Goal: Check status: Check status

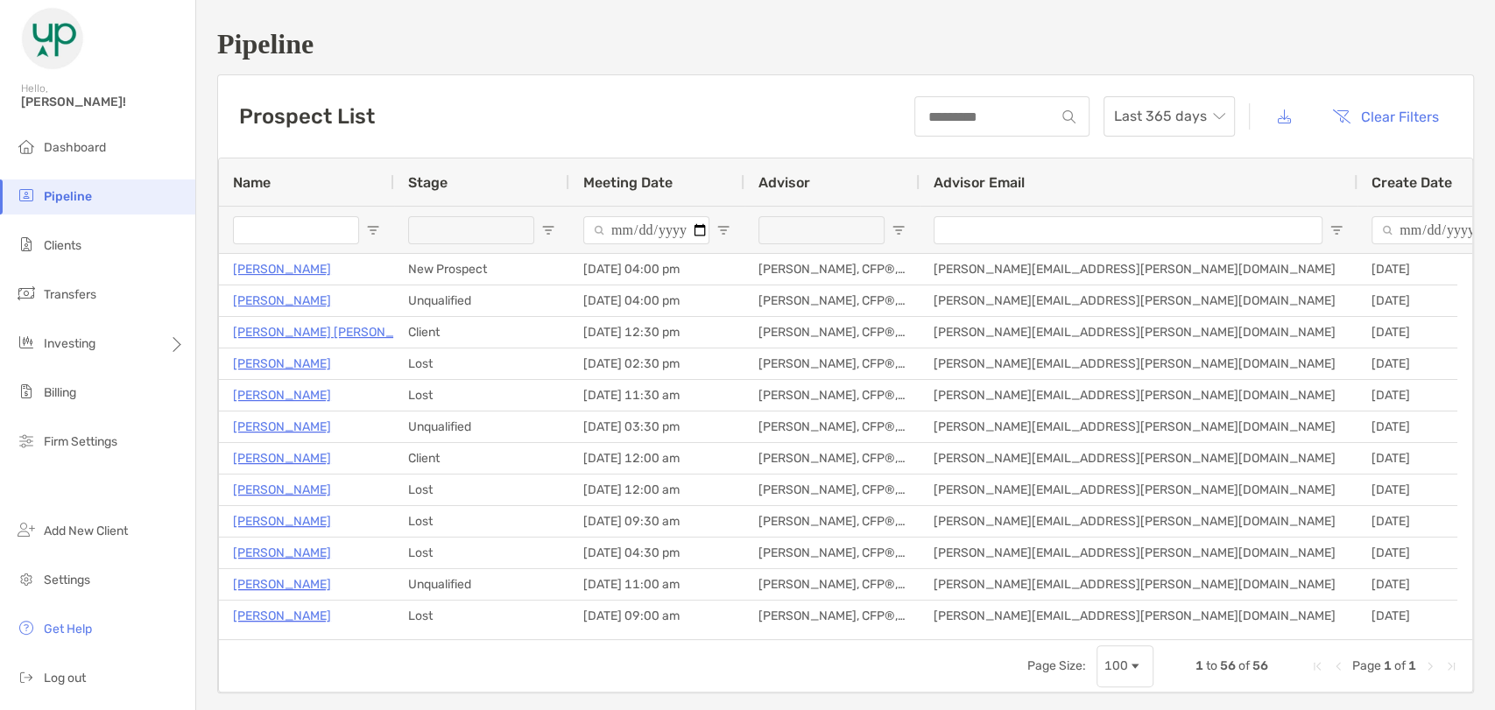
click at [281, 233] on input "Name Filter Input" at bounding box center [296, 230] width 126 height 28
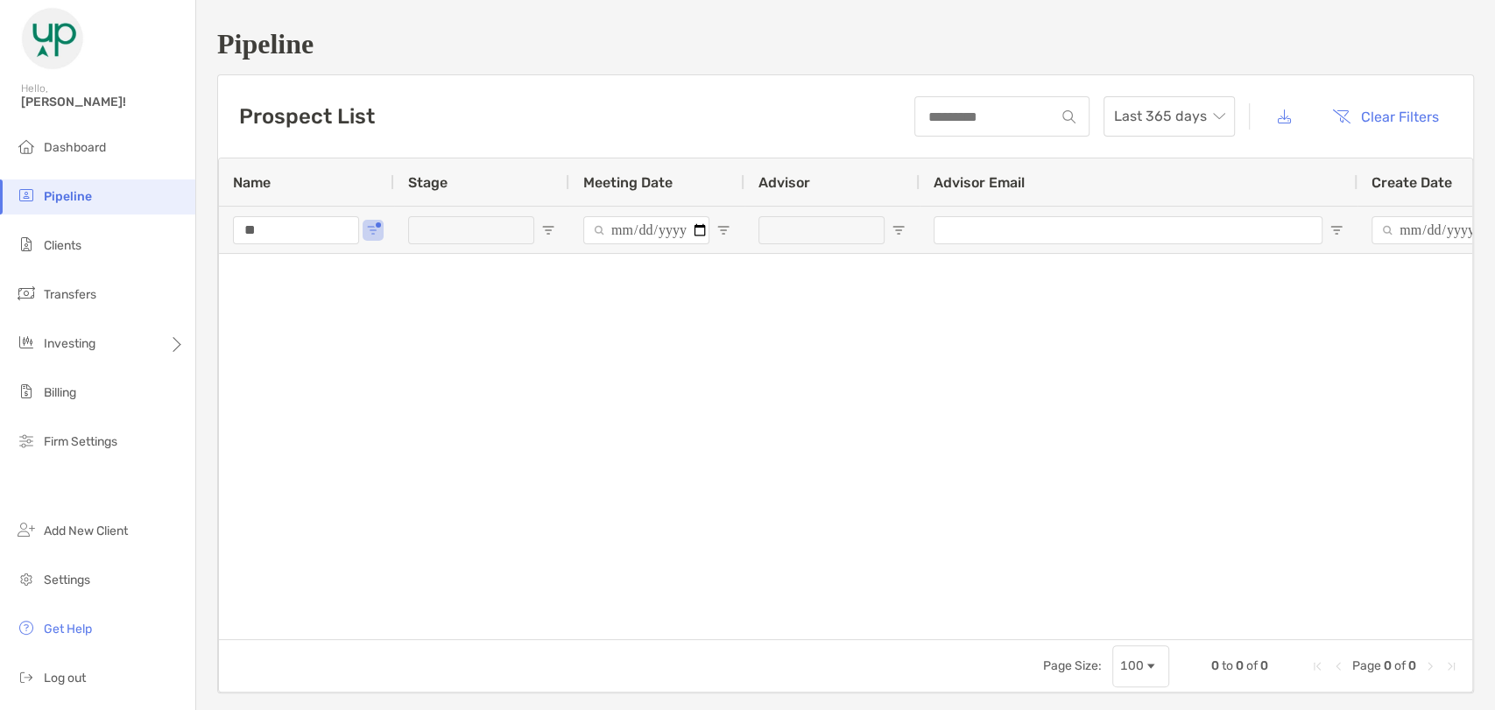
type input "*"
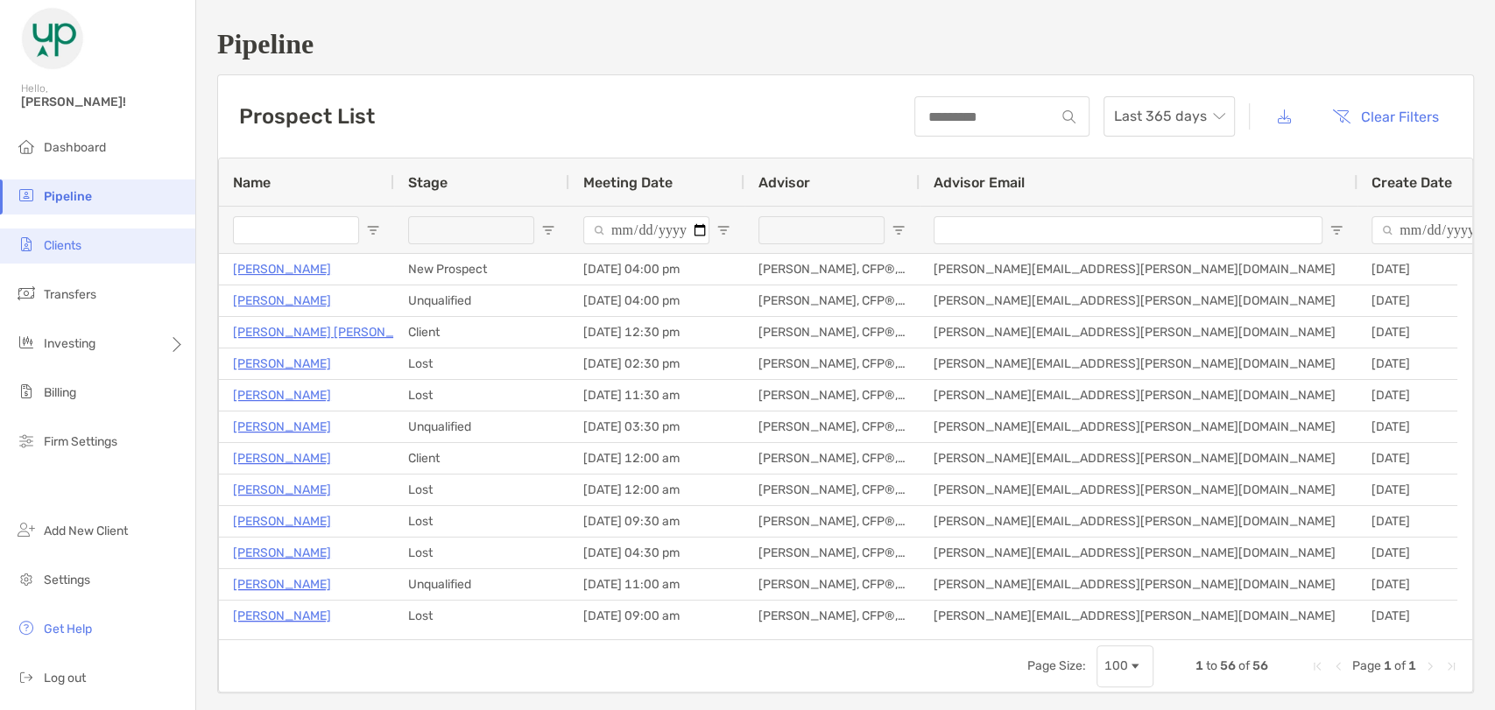
click at [69, 250] on span "Clients" at bounding box center [63, 245] width 38 height 15
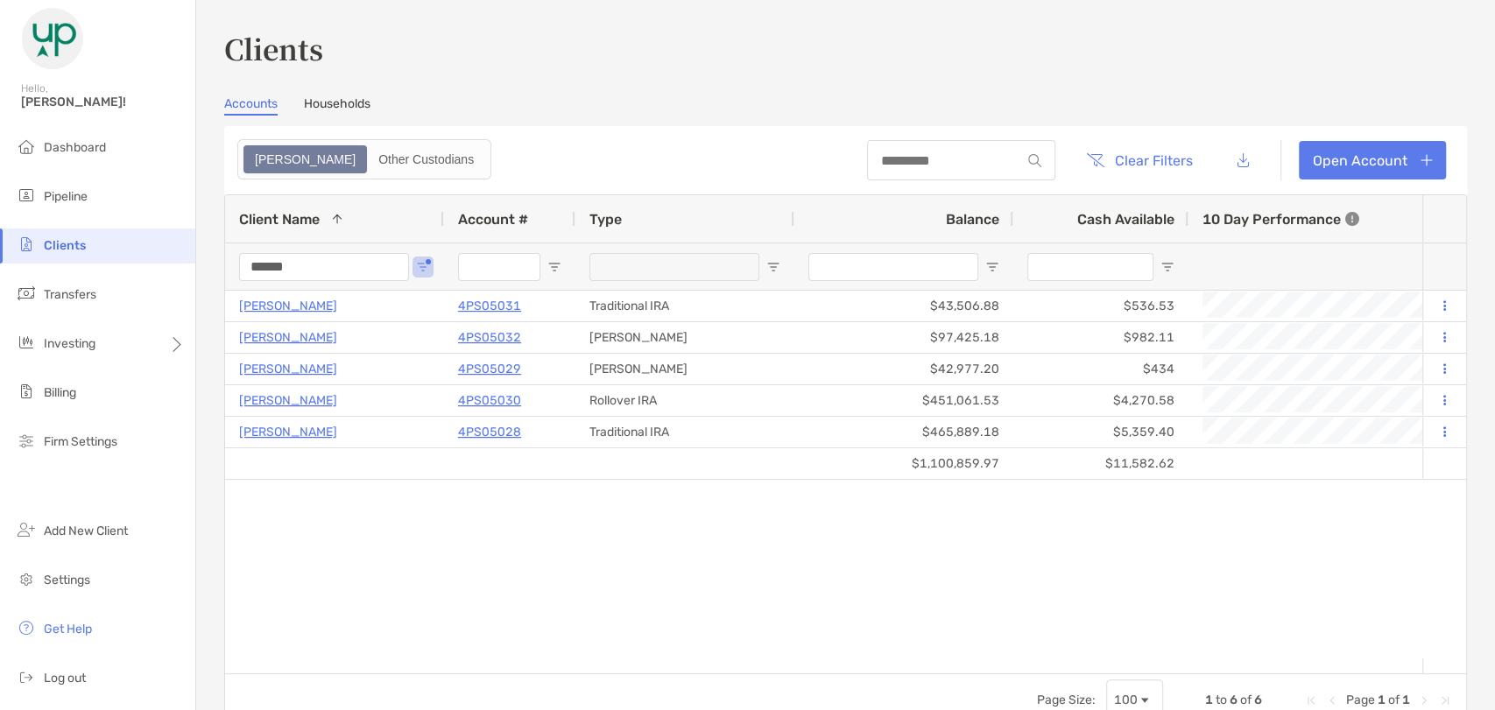
drag, startPoint x: 321, startPoint y: 268, endPoint x: 223, endPoint y: 259, distance: 97.6
click at [223, 259] on div "Clients Accounts Households Zoe Other Custodians Clear Filters Open Account 1 t…" at bounding box center [845, 355] width 1299 height 710
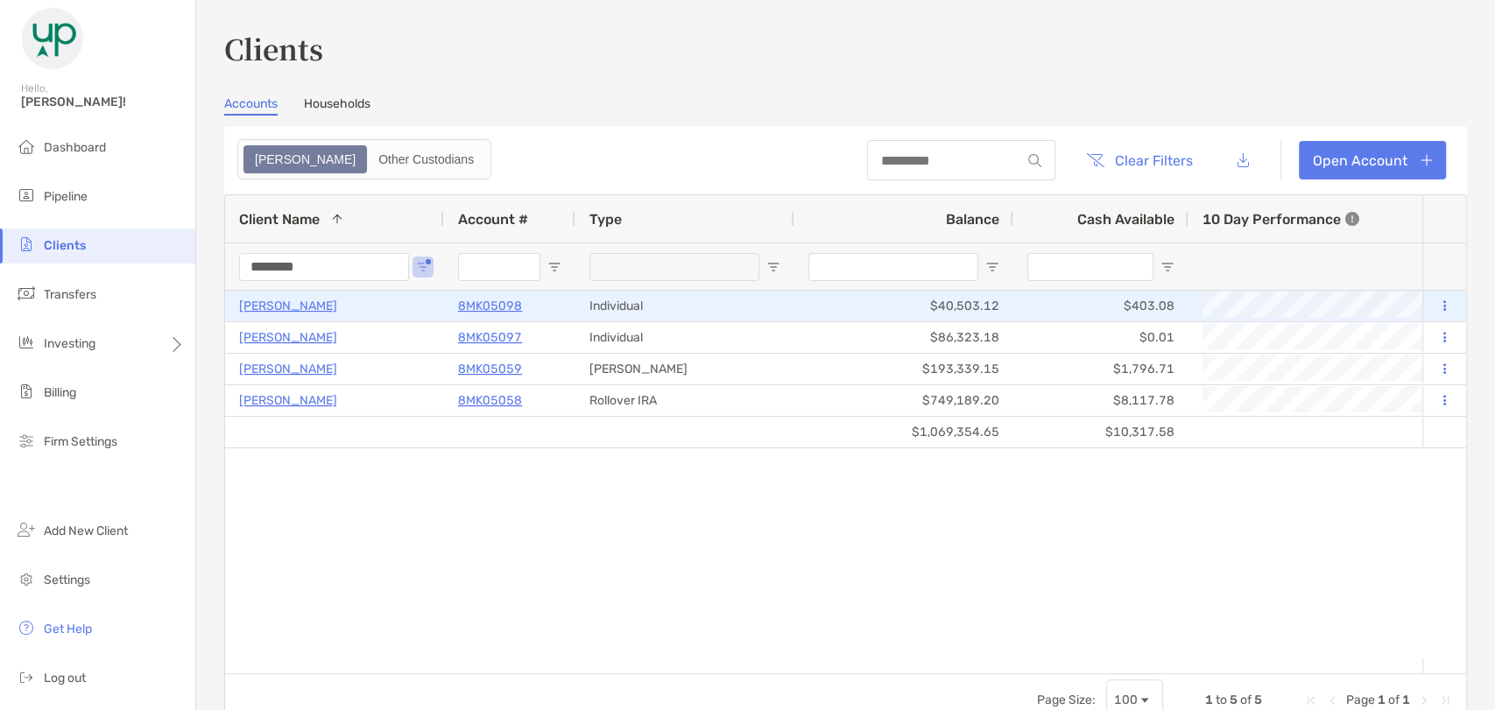
type input "********"
click at [306, 300] on p "[PERSON_NAME]" at bounding box center [288, 306] width 98 height 22
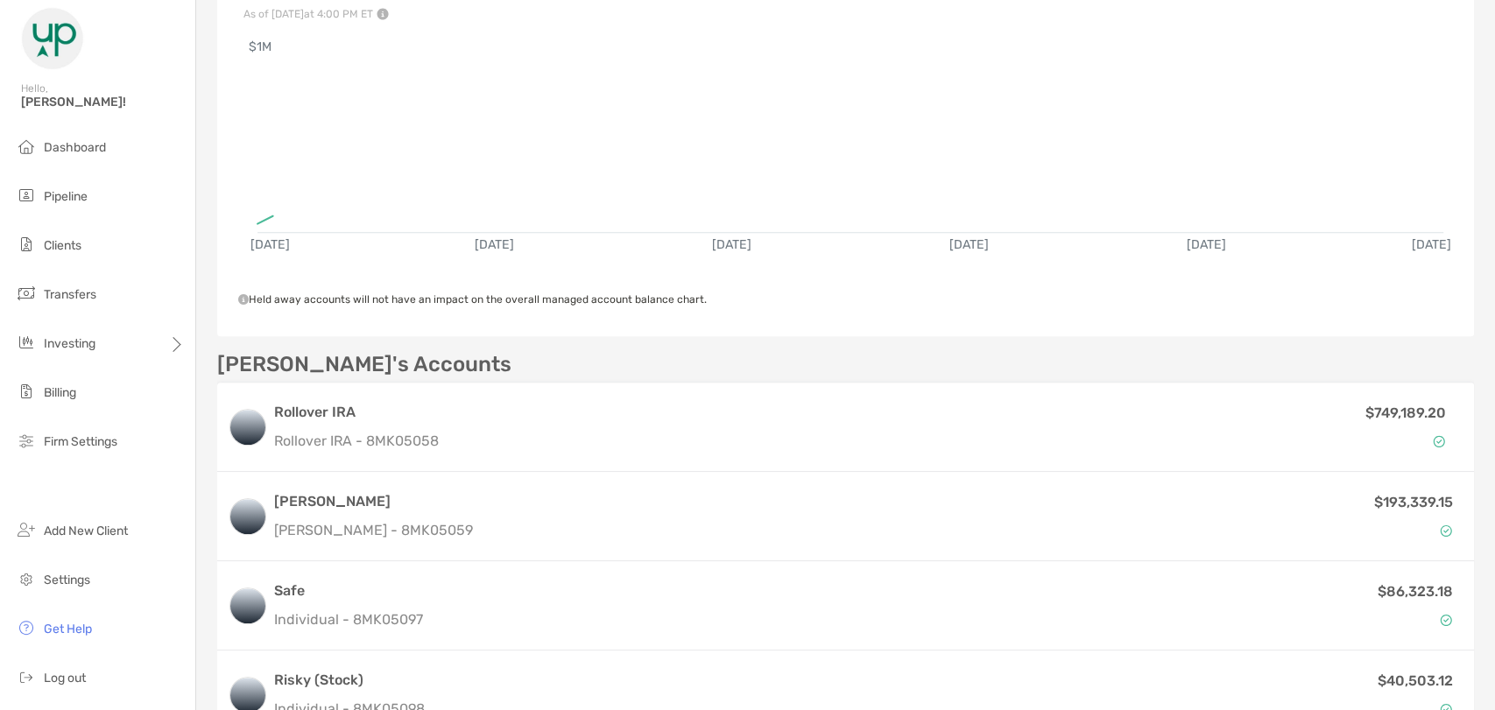
scroll to position [364, 0]
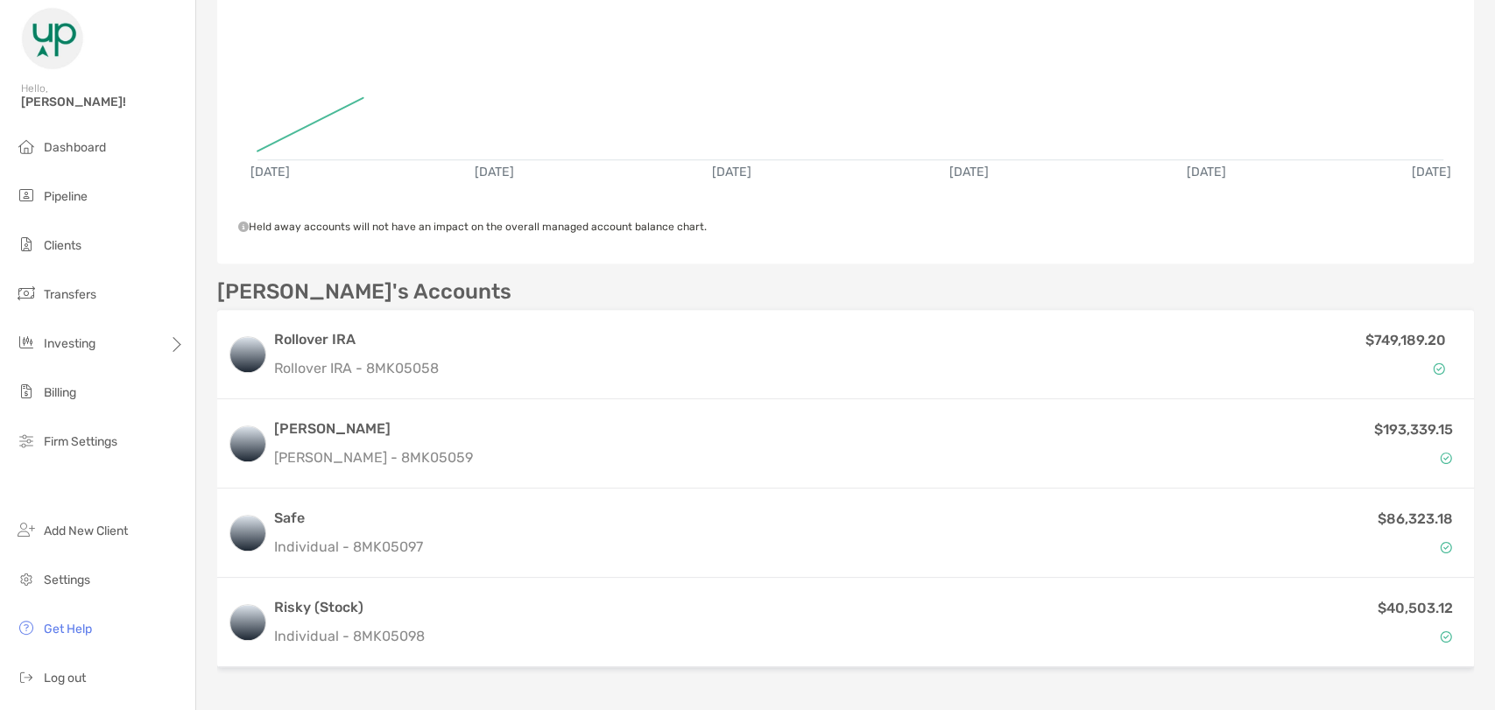
click at [469, 638] on div "Victoria Anwuri Open Account Transfer Funds vanwuri@gmail.com (314) 255-8193 Ma…" at bounding box center [845, 166] width 1299 height 1060
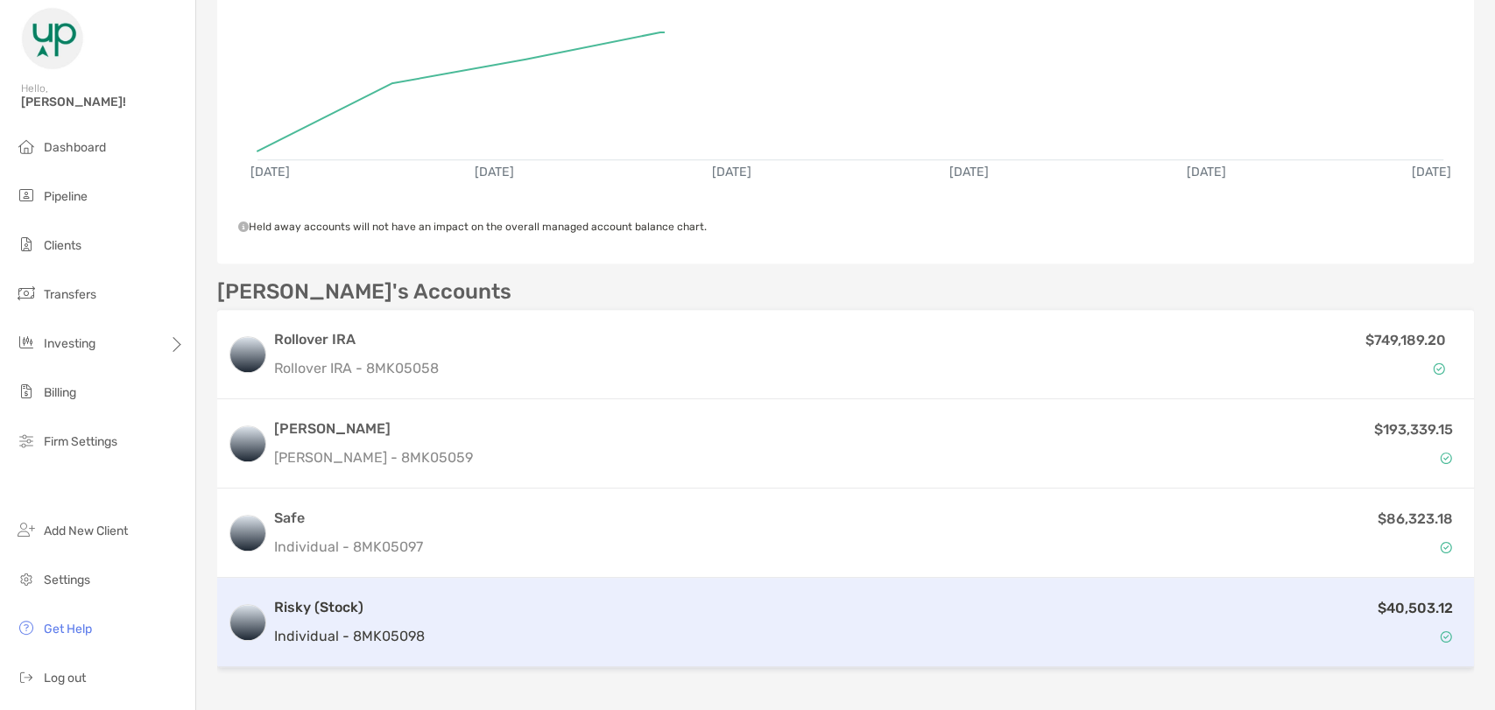
click at [481, 597] on div "$40,503.12" at bounding box center [948, 622] width 1032 height 51
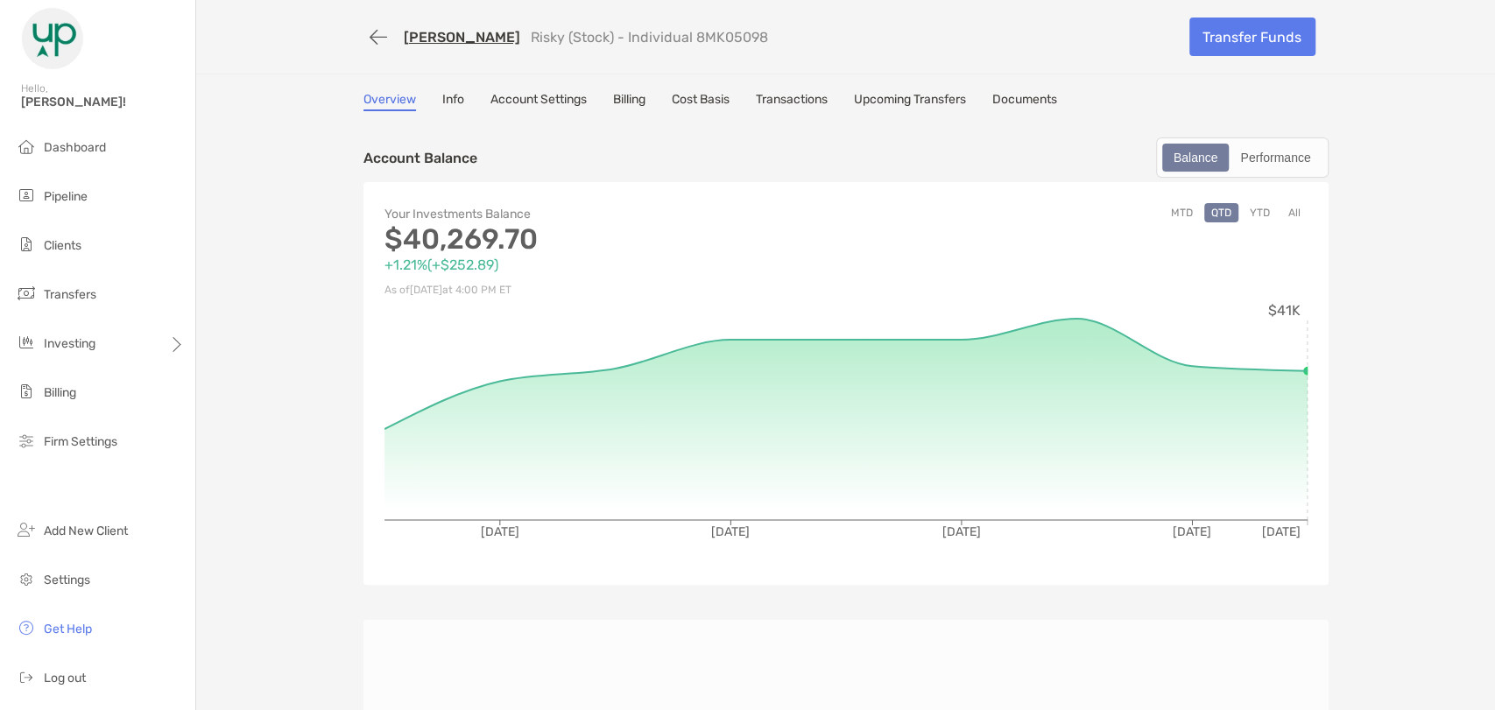
click at [896, 96] on link "Upcoming Transfers" at bounding box center [910, 101] width 112 height 19
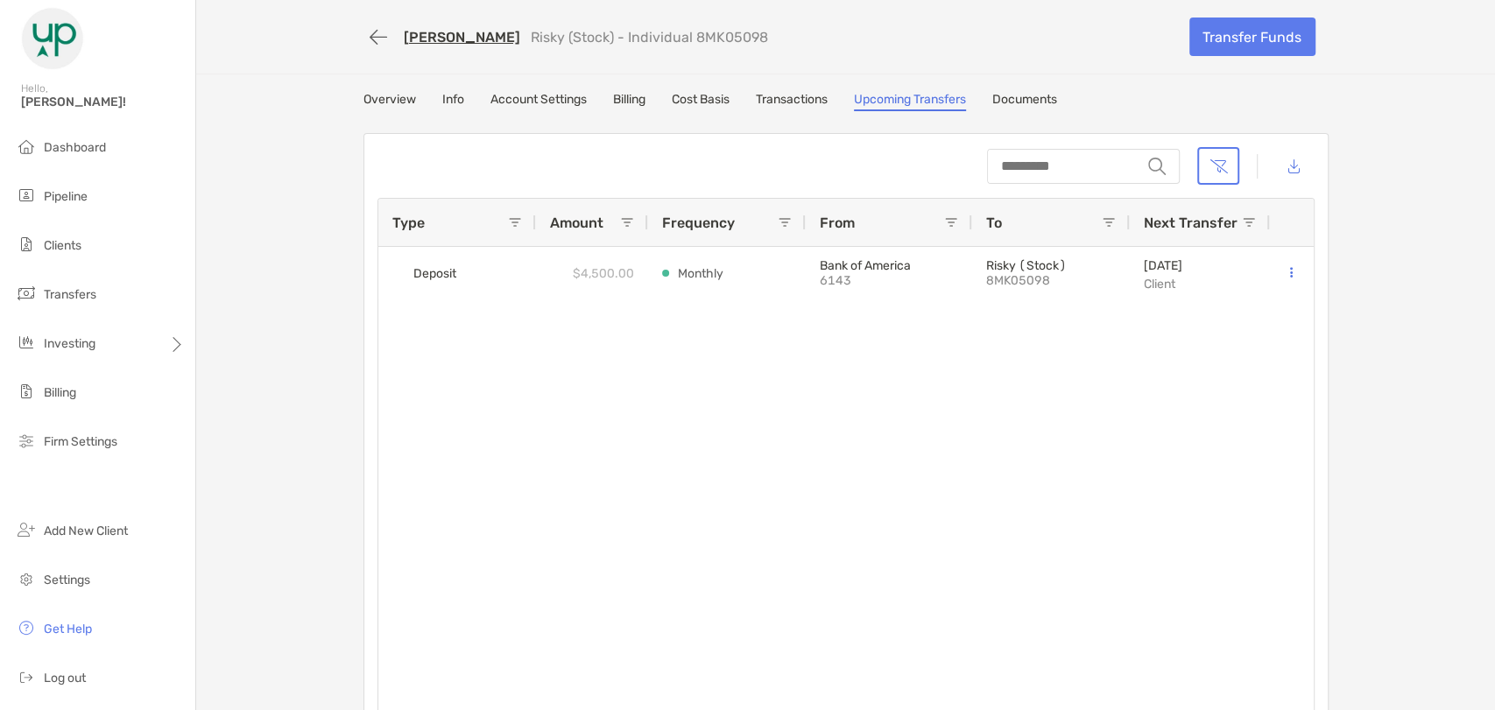
click at [406, 37] on link "[PERSON_NAME]" at bounding box center [462, 37] width 117 height 17
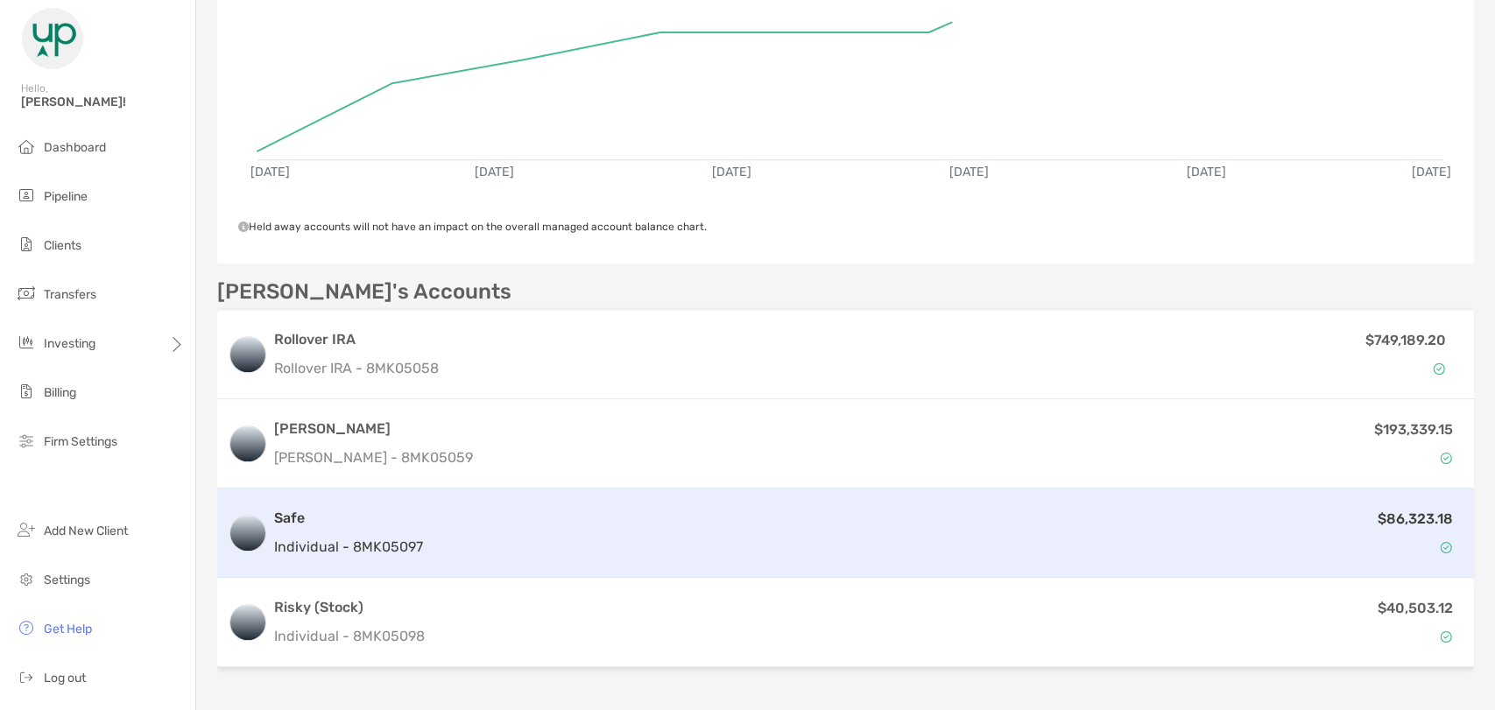
click at [362, 536] on p "Individual - 8MK05097" at bounding box center [348, 547] width 149 height 22
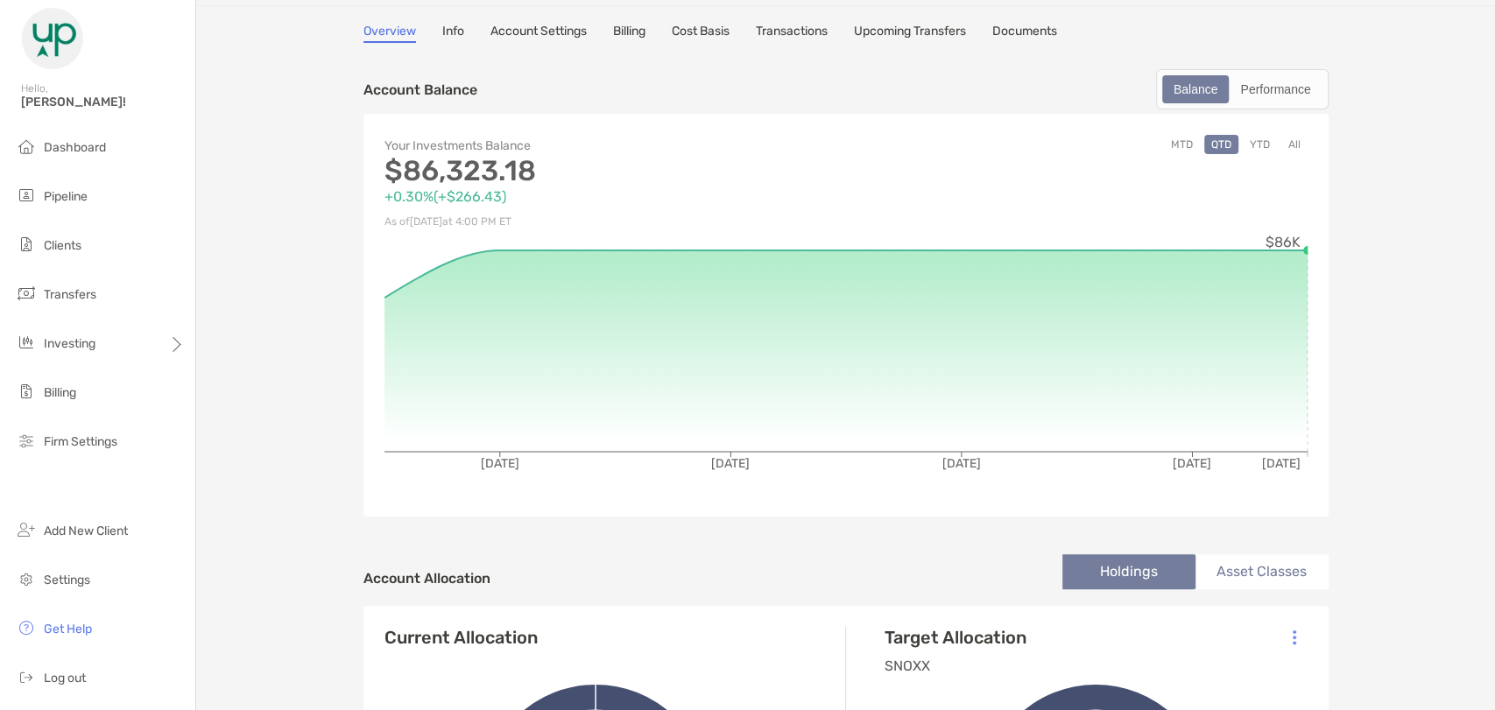
scroll to position [97, 0]
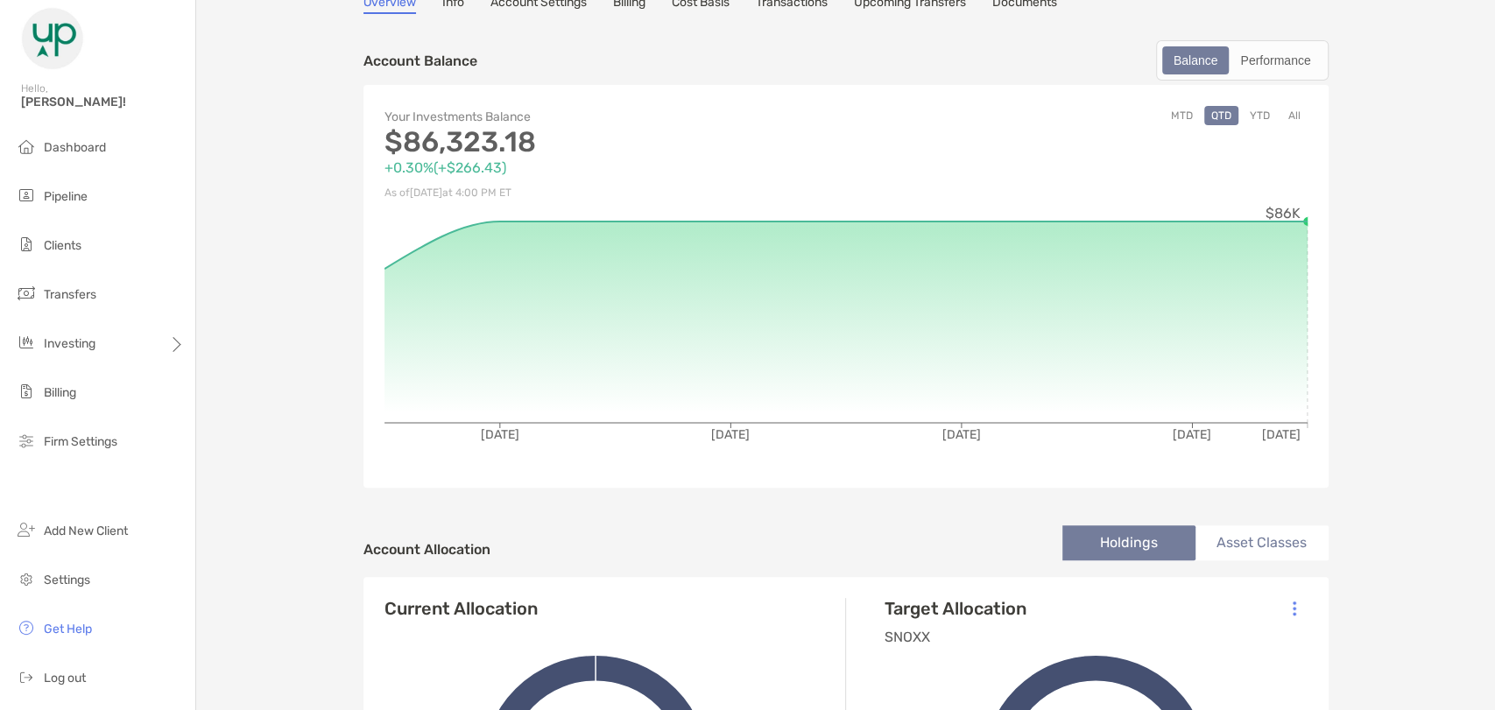
click at [889, 5] on link "Upcoming Transfers" at bounding box center [910, 4] width 112 height 19
